Goal: Information Seeking & Learning: Learn about a topic

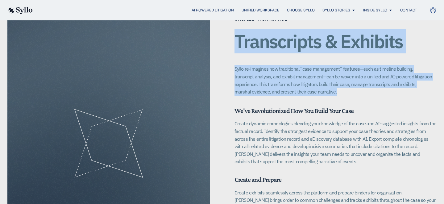
drag, startPoint x: 232, startPoint y: 32, endPoint x: 353, endPoint y: 95, distance: 136.1
click at [353, 95] on div "Unified Workspace Transcripts & Exhibits Syllo re-imagines how traditional “cas…" at bounding box center [221, 143] width 429 height 257
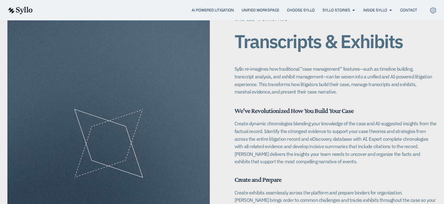
click at [232, 31] on div "Unified Workspace Transcripts & Exhibits Syllo re-imagines how traditional “cas…" at bounding box center [221, 143] width 429 height 257
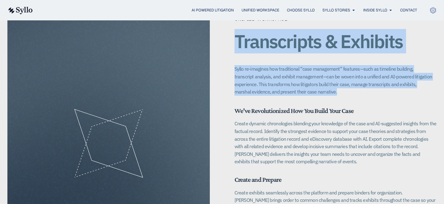
drag, startPoint x: 230, startPoint y: 30, endPoint x: 339, endPoint y: 84, distance: 122.2
click at [339, 84] on div "Unified Workspace Transcripts & Exhibits Syllo re-imagines how traditional “cas…" at bounding box center [221, 143] width 429 height 257
copy div "Transcripts & Exhibits Syllo re-imagines how traditional “case management” feat…"
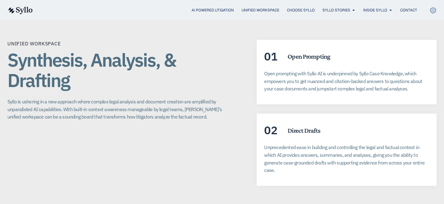
scroll to position [1099, 0]
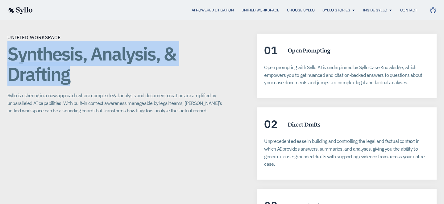
drag, startPoint x: 9, startPoint y: 48, endPoint x: 69, endPoint y: 70, distance: 64.5
click at [69, 70] on h1 "Synthesis, Analysis, & Drafting" at bounding box center [119, 63] width 224 height 41
copy h1 "Synthesis, Analysis, & Drafting"
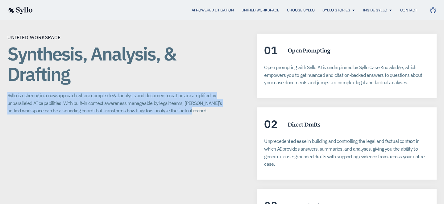
drag, startPoint x: 4, startPoint y: 87, endPoint x: 189, endPoint y: 108, distance: 186.9
click at [189, 108] on div "Unified Workspace Synthesis, Analysis, & Drafting Syllo is ushering in a new ap…" at bounding box center [222, 151] width 444 height 284
copy p "Syllo is ushering in a new approach where complex legal analysis and document c…"
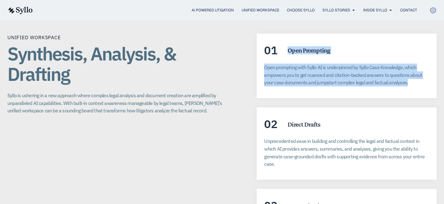
drag, startPoint x: 289, startPoint y: 42, endPoint x: 416, endPoint y: 87, distance: 134.2
click at [416, 87] on div "01 Open Prompting Open prompting with Syllo AI is underpinned by Syllo Case Kno…" at bounding box center [347, 66] width 180 height 64
copy div "Open Prompting Open prompting with Syllo AI is underpinned by Syllo Case Knowle…"
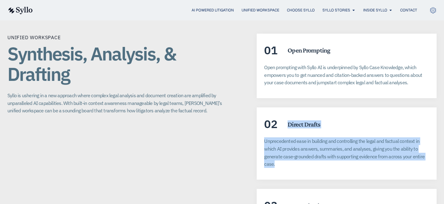
drag, startPoint x: 285, startPoint y: 116, endPoint x: 312, endPoint y: 159, distance: 51.1
click at [312, 159] on div "02 Direct Drafts Unprecedented ease in building and controlling the legal and f…" at bounding box center [347, 143] width 180 height 72
copy div "Direct Drafts Unprecedented ease in building and controlling the legal and fact…"
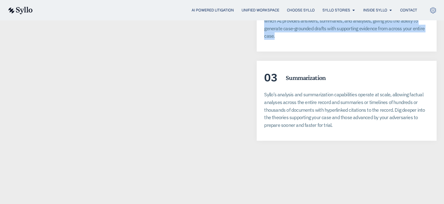
scroll to position [1227, 0]
drag, startPoint x: 286, startPoint y: 71, endPoint x: 337, endPoint y: 117, distance: 68.5
click at [337, 117] on div "03 Summarization​ [PERSON_NAME]’s analysis and summarization capabilities opera…" at bounding box center [347, 100] width 180 height 80
copy div "Summarization​ Syllo’s analysis and summarization capabilities operate at scale…"
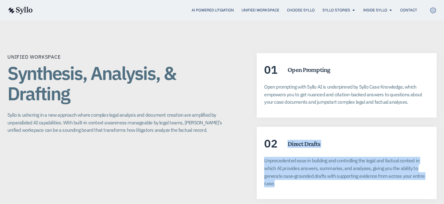
scroll to position [1080, 0]
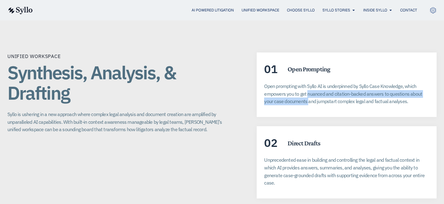
drag, startPoint x: 306, startPoint y: 84, endPoint x: 306, endPoint y: 92, distance: 8.0
click at [306, 92] on p "Open prompting with Syllo AI is underpinned by Syllo Case Knowledge, which empo…" at bounding box center [346, 93] width 165 height 23
copy p "nuanced and citation-backed answers to questions about your case documents"
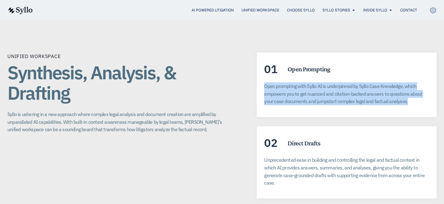
drag, startPoint x: 321, startPoint y: 68, endPoint x: 321, endPoint y: 113, distance: 45.0
click at [321, 113] on div "01 Open Prompting Open prompting with Syllo AI is underpinned by Syllo Case Kno…" at bounding box center [347, 169] width 180 height 235
click at [315, 88] on p "Open prompting with Syllo AI is underpinned by Syllo Case Knowledge, which empo…" at bounding box center [346, 93] width 165 height 23
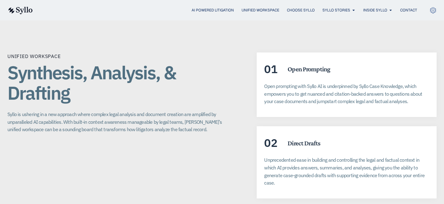
click at [303, 70] on div "01 Open Prompting Open prompting with Syllo AI is underpinned by Syllo Case Kno…" at bounding box center [347, 84] width 180 height 64
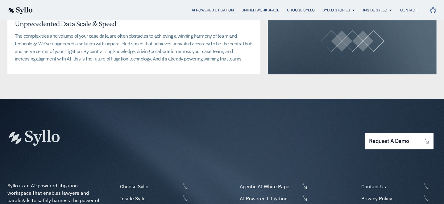
scroll to position [1655, 0]
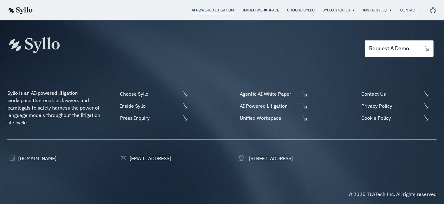
click at [198, 10] on span "AI Powered Litigation" at bounding box center [212, 10] width 42 height 6
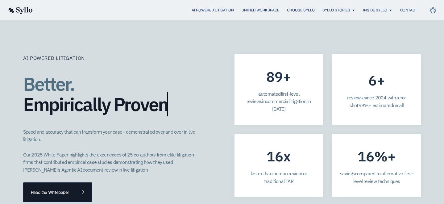
scroll to position [1636, 0]
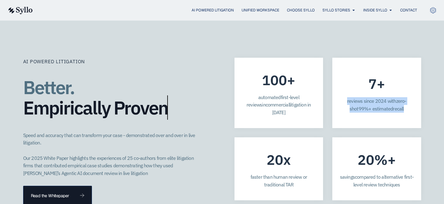
drag, startPoint x: 342, startPoint y: 73, endPoint x: 403, endPoint y: 82, distance: 61.7
click at [403, 97] on p "reviews since 20 2 4 with zero-shot 99%+ estimated recall" at bounding box center [376, 104] width 74 height 15
drag, startPoint x: 403, startPoint y: 82, endPoint x: 367, endPoint y: 56, distance: 44.2
click at [367, 58] on div "7 + reviews since 20 2 4 with zero-shot 99%+ estimated recall" at bounding box center [376, 93] width 89 height 70
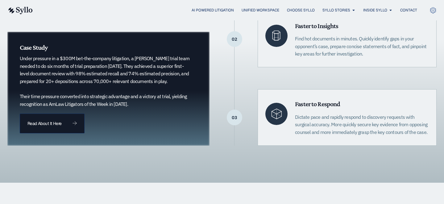
scroll to position [199, 0]
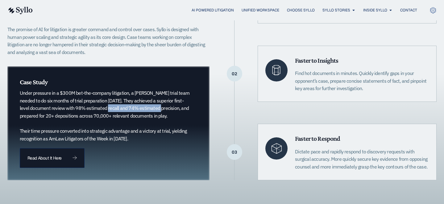
drag, startPoint x: 85, startPoint y: 108, endPoint x: 139, endPoint y: 109, distance: 54.0
click at [139, 109] on p "Under pressure in a $300M bet-the-company litigation, a Quinn Emanuel trial tea…" at bounding box center [105, 115] width 171 height 53
drag, startPoint x: 82, startPoint y: 109, endPoint x: 185, endPoint y: 110, distance: 103.3
click at [185, 110] on p "Under pressure in a $300M bet-the-company litigation, a Quinn Emanuel trial tea…" at bounding box center [105, 115] width 171 height 53
copy p "98% estimated recall and 74% estimated precision"
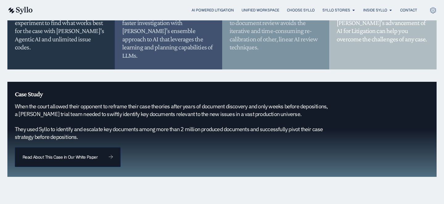
scroll to position [595, 0]
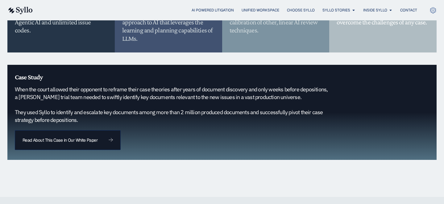
drag, startPoint x: 155, startPoint y: 70, endPoint x: 155, endPoint y: 123, distance: 53.0
click at [155, 124] on div "Case Study When the court allowed their opponent to reframe their case theories…" at bounding box center [221, 112] width 429 height 95
click at [159, 113] on h5 "When the court allowed their opponent to reframe their case theories after year…" at bounding box center [172, 105] width 314 height 38
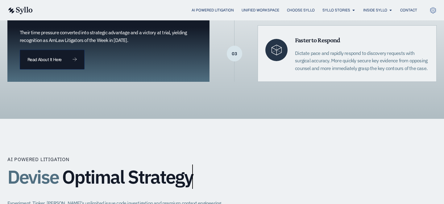
scroll to position [295, 0]
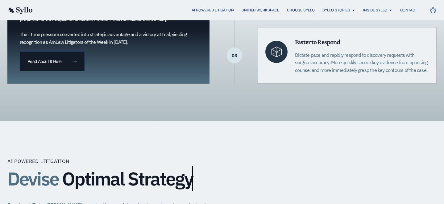
click at [258, 11] on span "Unified Workspace" at bounding box center [260, 10] width 38 height 6
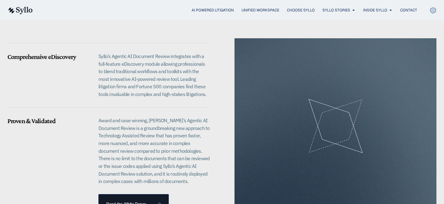
scroll to position [578, 0]
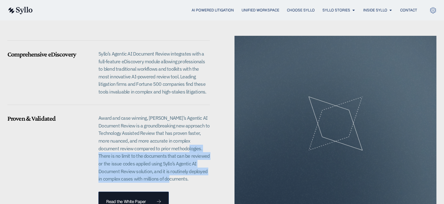
drag, startPoint x: 99, startPoint y: 146, endPoint x: 204, endPoint y: 175, distance: 109.1
click at [204, 175] on div "Award and case winning, [PERSON_NAME]’s Agentic AI Document Review is a groundb…" at bounding box center [153, 150] width 111 height 73
copy p "There is no limit to the documents that can be reviewed or the issue codes appl…"
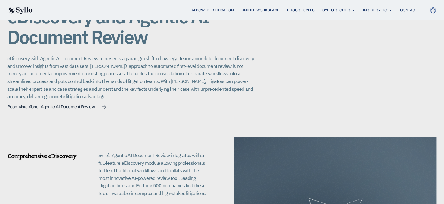
scroll to position [475, 0]
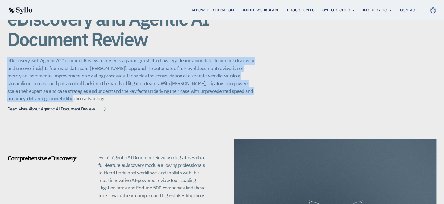
drag, startPoint x: 184, startPoint y: 48, endPoint x: 183, endPoint y: 97, distance: 49.3
click at [183, 97] on div "Unified Workspace eDiscovery and Agentic AI Document Review eDiscovery with Age…" at bounding box center [130, 57] width 247 height 116
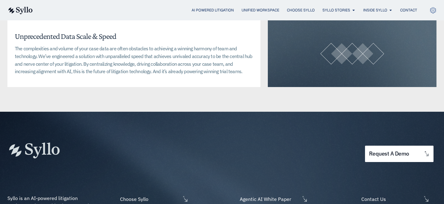
scroll to position [1563, 0]
click at [112, 44] on p "The complexities and volume of your case data are often obstacles to achieving …" at bounding box center [134, 59] width 238 height 31
click at [108, 31] on h4 "Unprecedented Data Scale & Speed" at bounding box center [65, 36] width 101 height 10
